Goal: Information Seeking & Learning: Learn about a topic

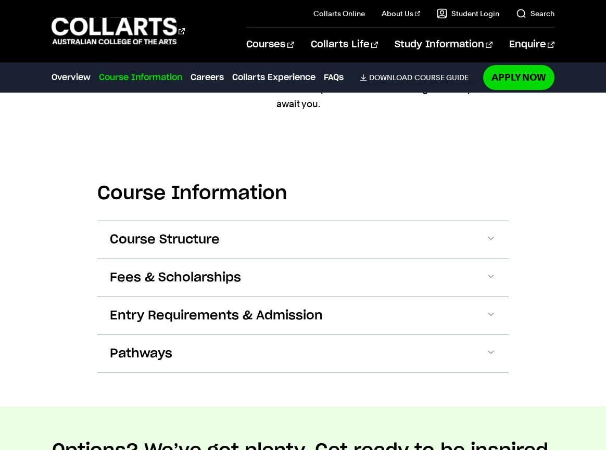
scroll to position [1200, 0]
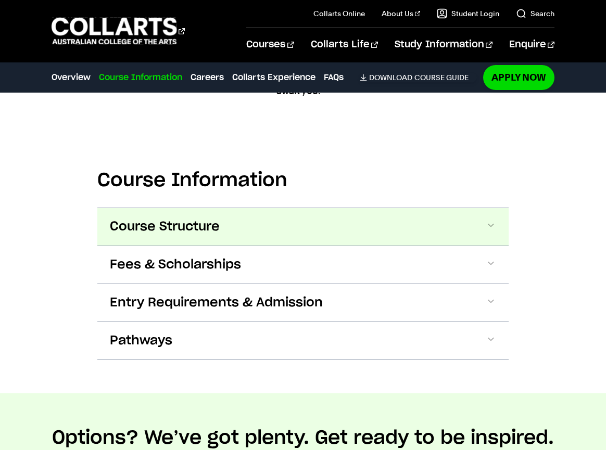
click at [131, 229] on span "Course Structure" at bounding box center [165, 227] width 110 height 17
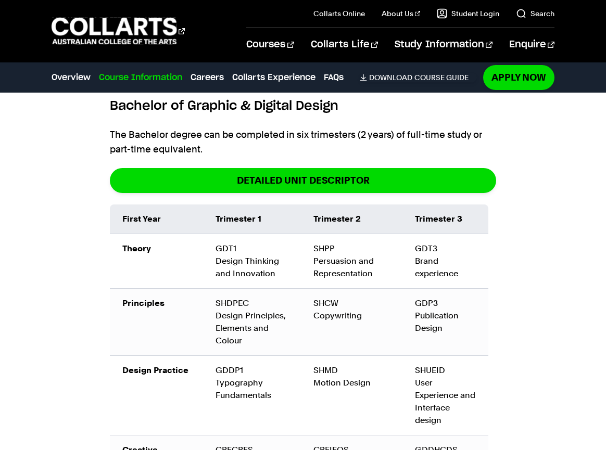
scroll to position [1357, 0]
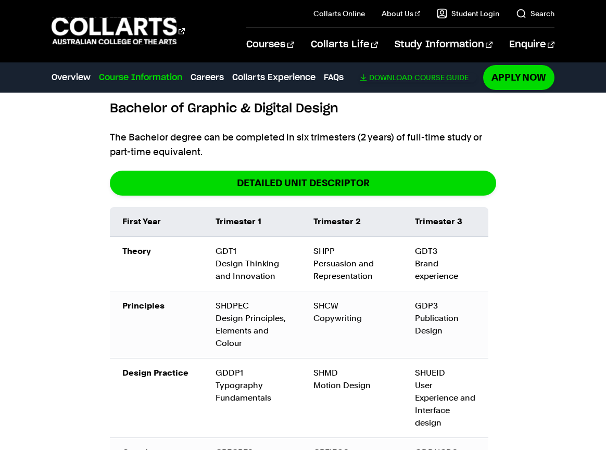
click at [458, 77] on link "Download Course Guide" at bounding box center [418, 77] width 117 height 9
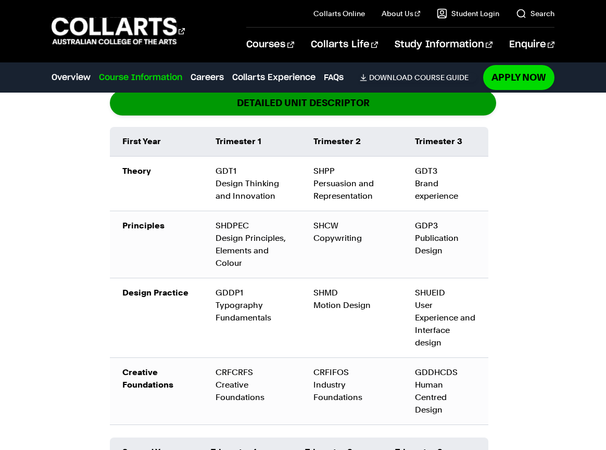
scroll to position [1444, 0]
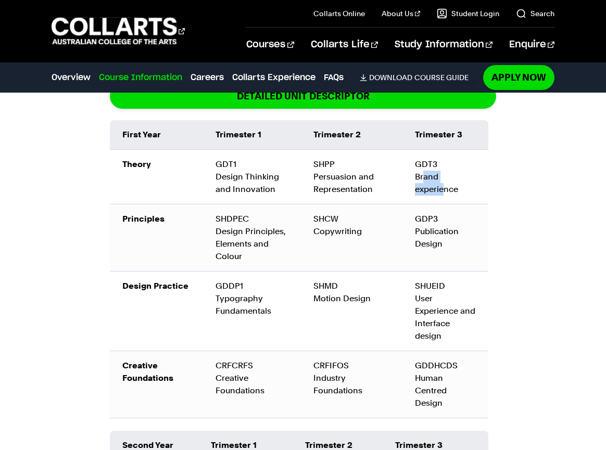
drag, startPoint x: 423, startPoint y: 178, endPoint x: 448, endPoint y: 189, distance: 27.1
click at [448, 189] on td "GDT3 Brand experience" at bounding box center [446, 177] width 86 height 55
click at [407, 234] on td "GDP3 Publication Design" at bounding box center [446, 238] width 86 height 67
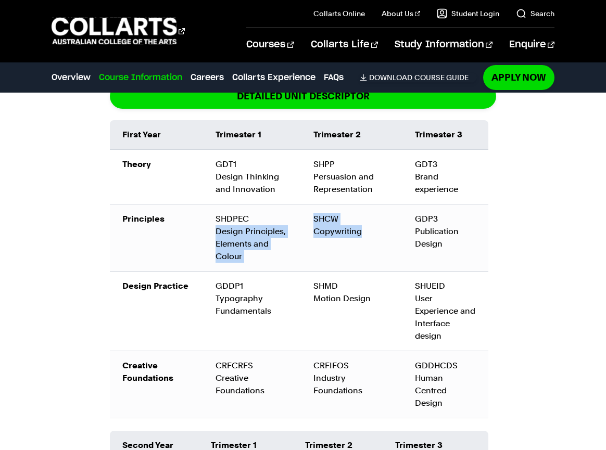
drag, startPoint x: 299, startPoint y: 231, endPoint x: 362, endPoint y: 230, distance: 63.0
click at [362, 230] on tr "Principles SHDPEC Design Principles, Elements and Colour SHCW Copywriting GDP3 …" at bounding box center [299, 238] width 379 height 67
click at [362, 230] on div "SHCW Copywriting" at bounding box center [352, 225] width 77 height 25
drag, startPoint x: 362, startPoint y: 230, endPoint x: 321, endPoint y: 227, distance: 41.3
click at [321, 227] on div "SHCW Copywriting" at bounding box center [352, 225] width 77 height 25
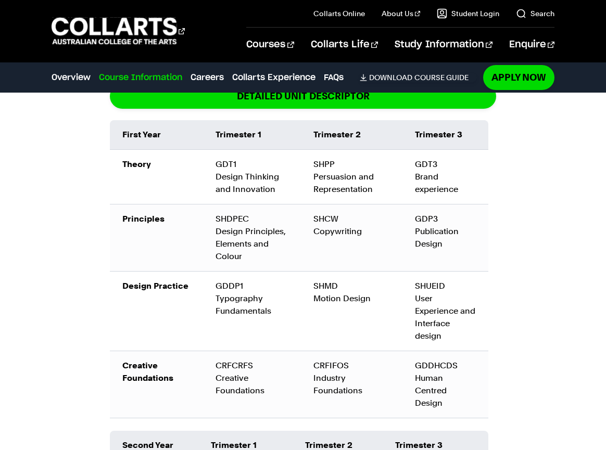
click at [359, 238] on td "SHCW Copywriting" at bounding box center [352, 238] width 102 height 67
drag, startPoint x: 367, startPoint y: 238, endPoint x: 316, endPoint y: 237, distance: 51.0
click at [316, 237] on td "SHCW Copywriting" at bounding box center [352, 238] width 102 height 67
click at [289, 245] on td "SHDPEC Design Principles, Elements and Colour" at bounding box center [252, 238] width 98 height 67
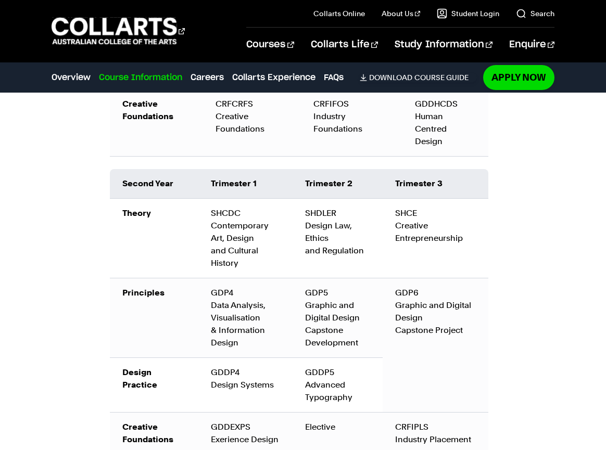
scroll to position [1711, 0]
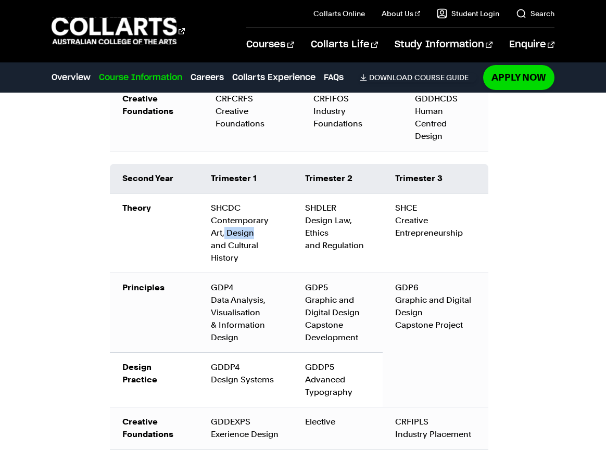
drag, startPoint x: 223, startPoint y: 232, endPoint x: 253, endPoint y: 240, distance: 30.6
click at [253, 240] on td "SHCDC Contemporary Art, Design and Cultural History" at bounding box center [245, 234] width 94 height 80
drag, startPoint x: 316, startPoint y: 217, endPoint x: 354, endPoint y: 248, distance: 49.2
click at [354, 248] on td "SHDLER Design Law, Ethics and Regulation" at bounding box center [338, 234] width 90 height 80
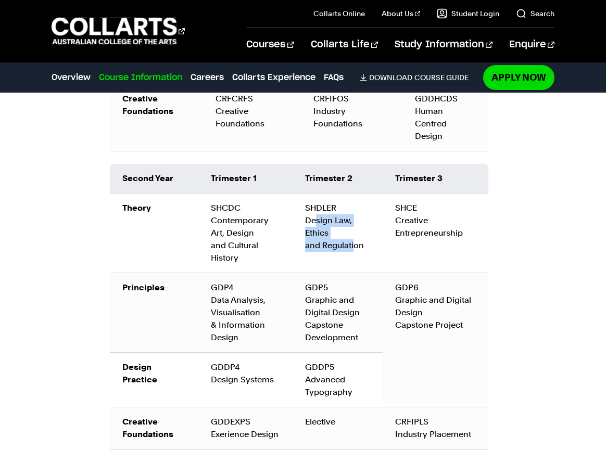
click at [354, 248] on td "SHDLER Design Law, Ethics and Regulation" at bounding box center [338, 234] width 90 height 80
drag, startPoint x: 406, startPoint y: 221, endPoint x: 429, endPoint y: 230, distance: 24.8
click at [429, 230] on td "SHCE Creative Entrepreneurship" at bounding box center [436, 234] width 106 height 80
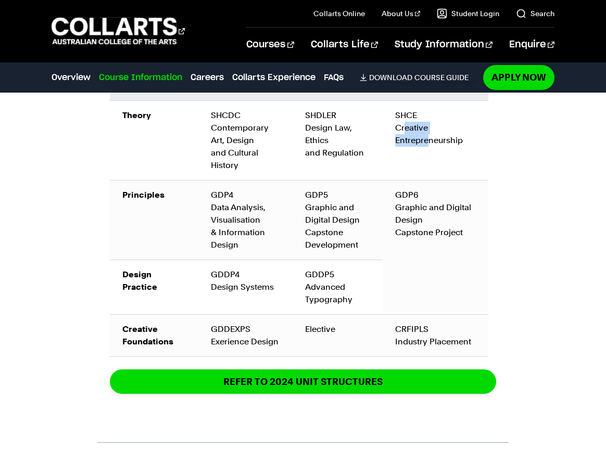
scroll to position [1804, 0]
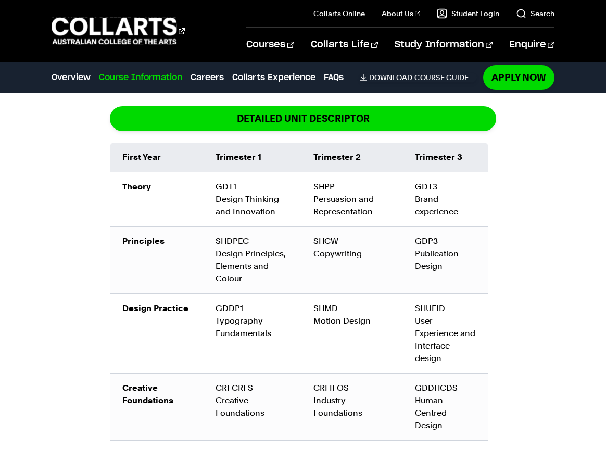
click at [498, 322] on div "Bachelor of Graphic & Digital Design The Bachelor degree can be completed in si…" at bounding box center [302, 424] width 411 height 800
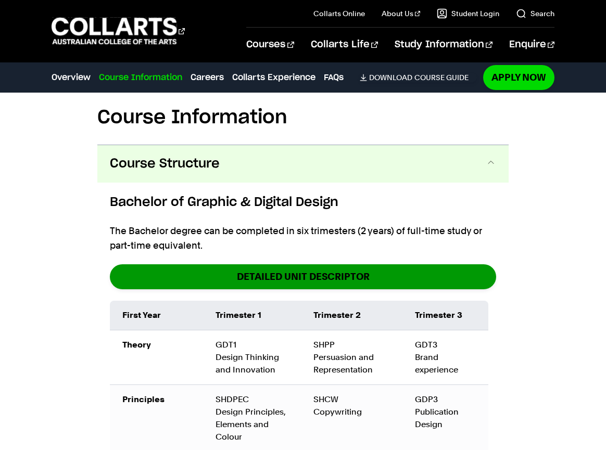
scroll to position [1267, 0]
